Goal: Information Seeking & Learning: Find specific fact

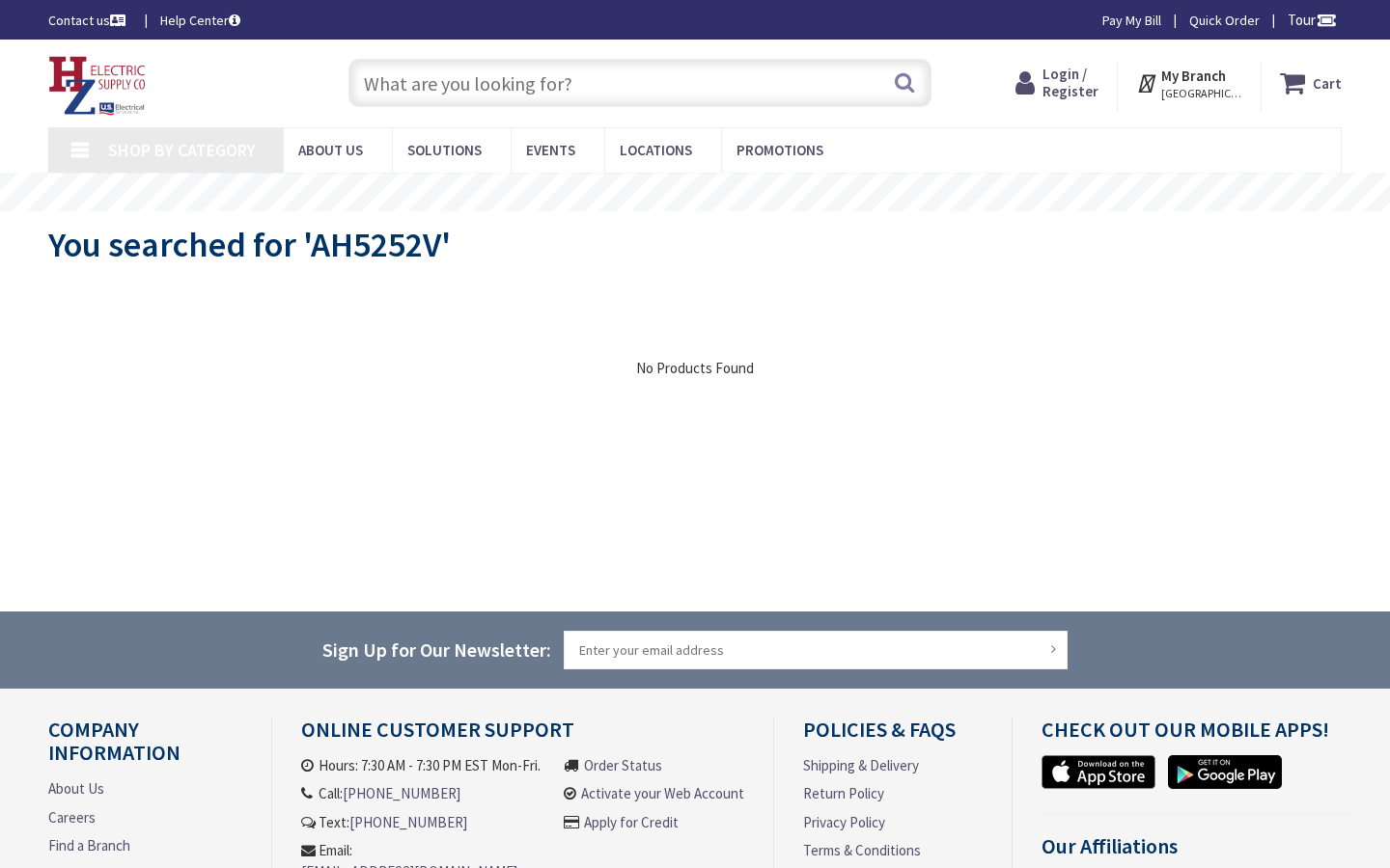
type input "E [STREET_ADDRESS]"
